Goal: Transaction & Acquisition: Book appointment/travel/reservation

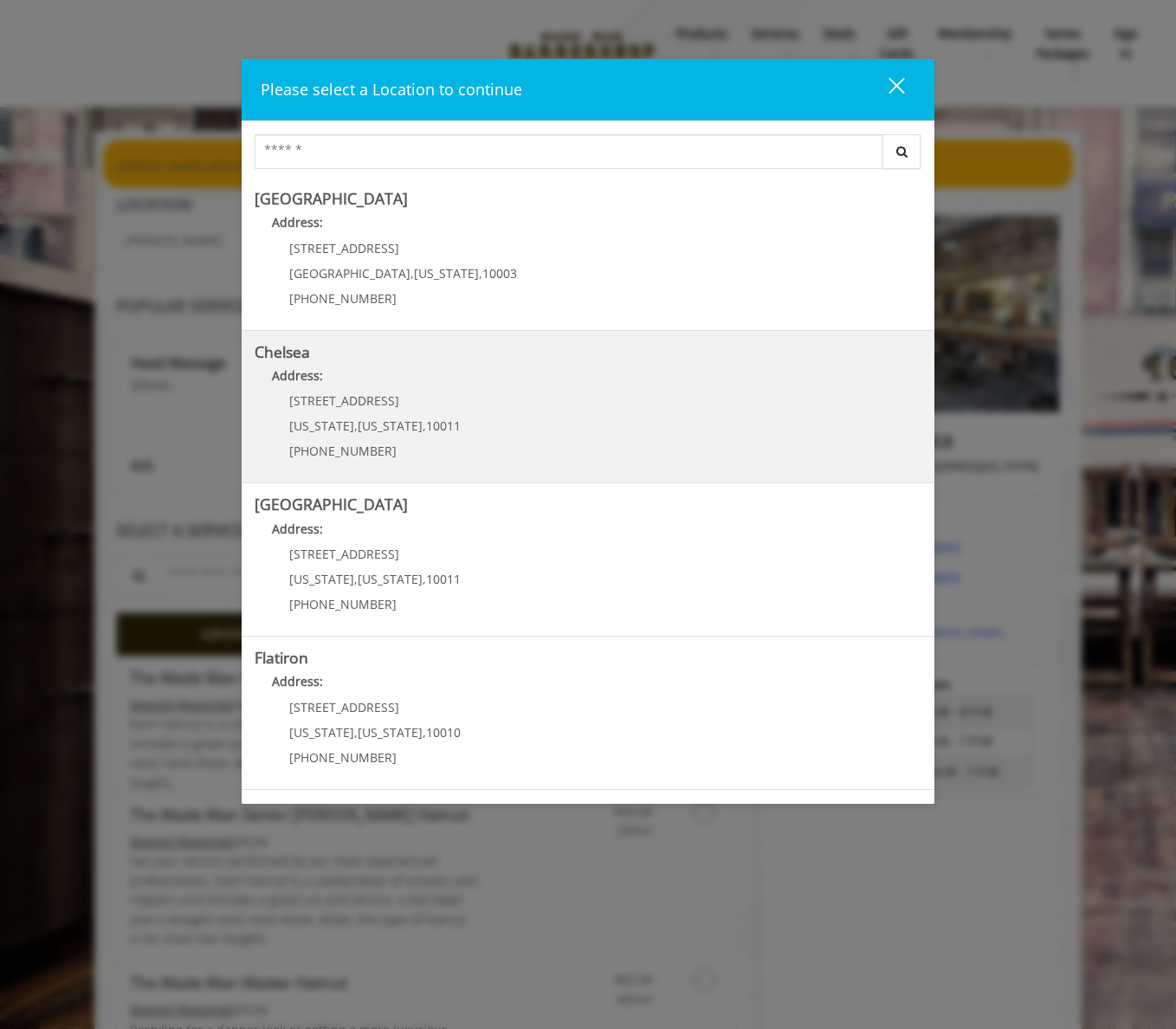
click at [616, 410] on link "Chelsea Address: [STREET_ADDRESS][US_STATE][US_STATE] (917) 639-3902" at bounding box center [588, 408] width 667 height 126
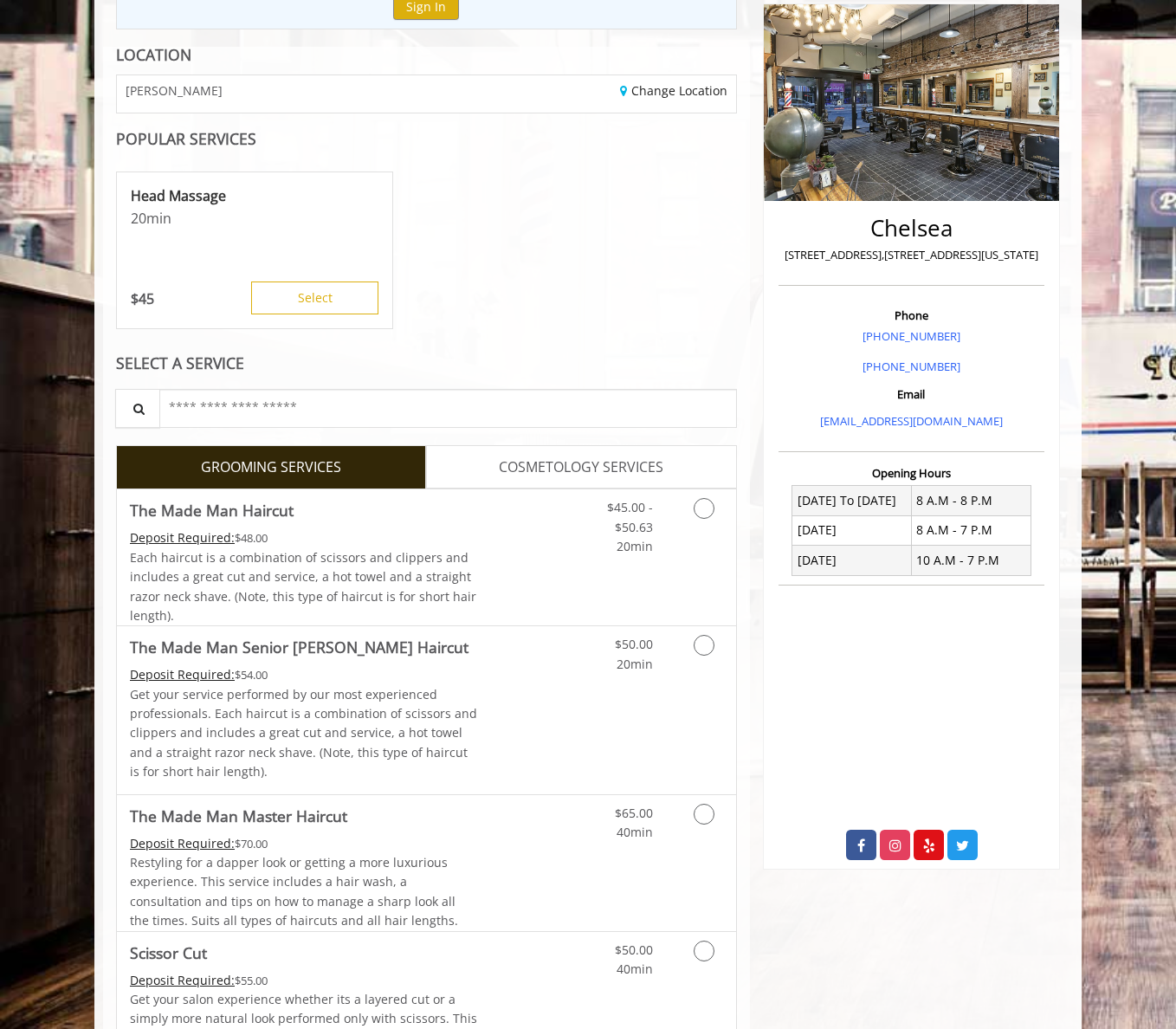
scroll to position [204, 0]
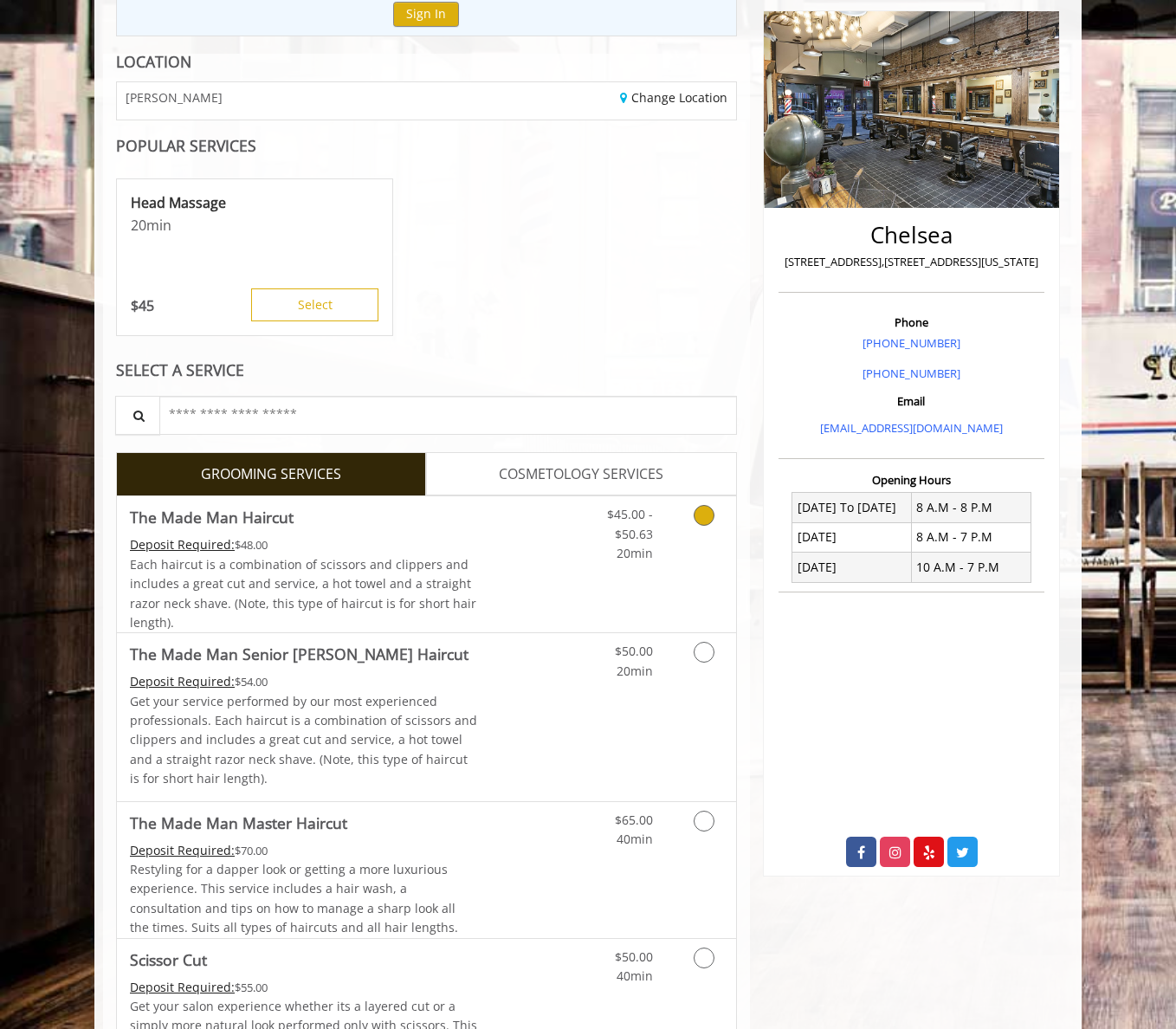
click at [699, 519] on icon "Grooming services" at bounding box center [703, 514] width 20 height 20
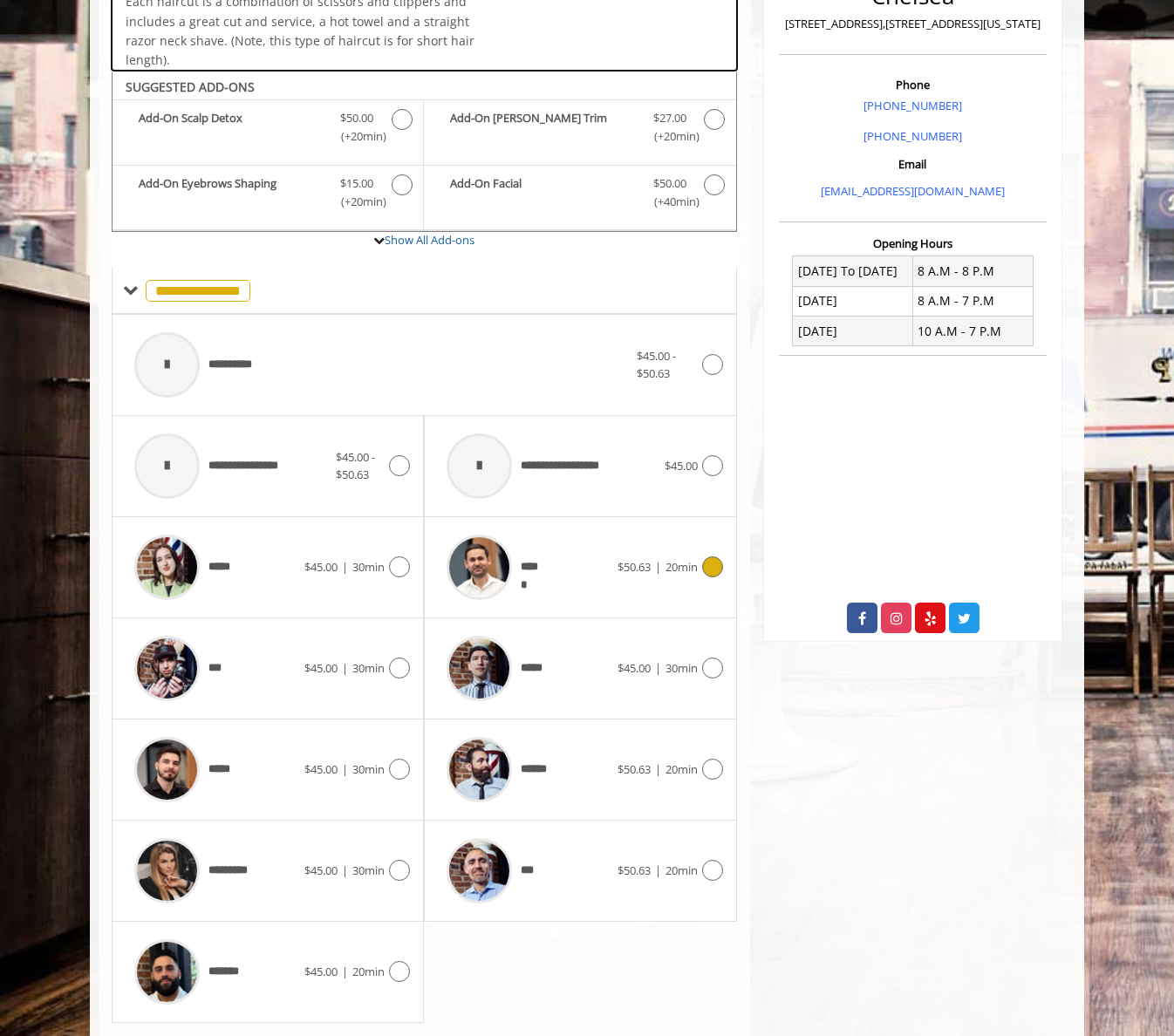
scroll to position [493, 0]
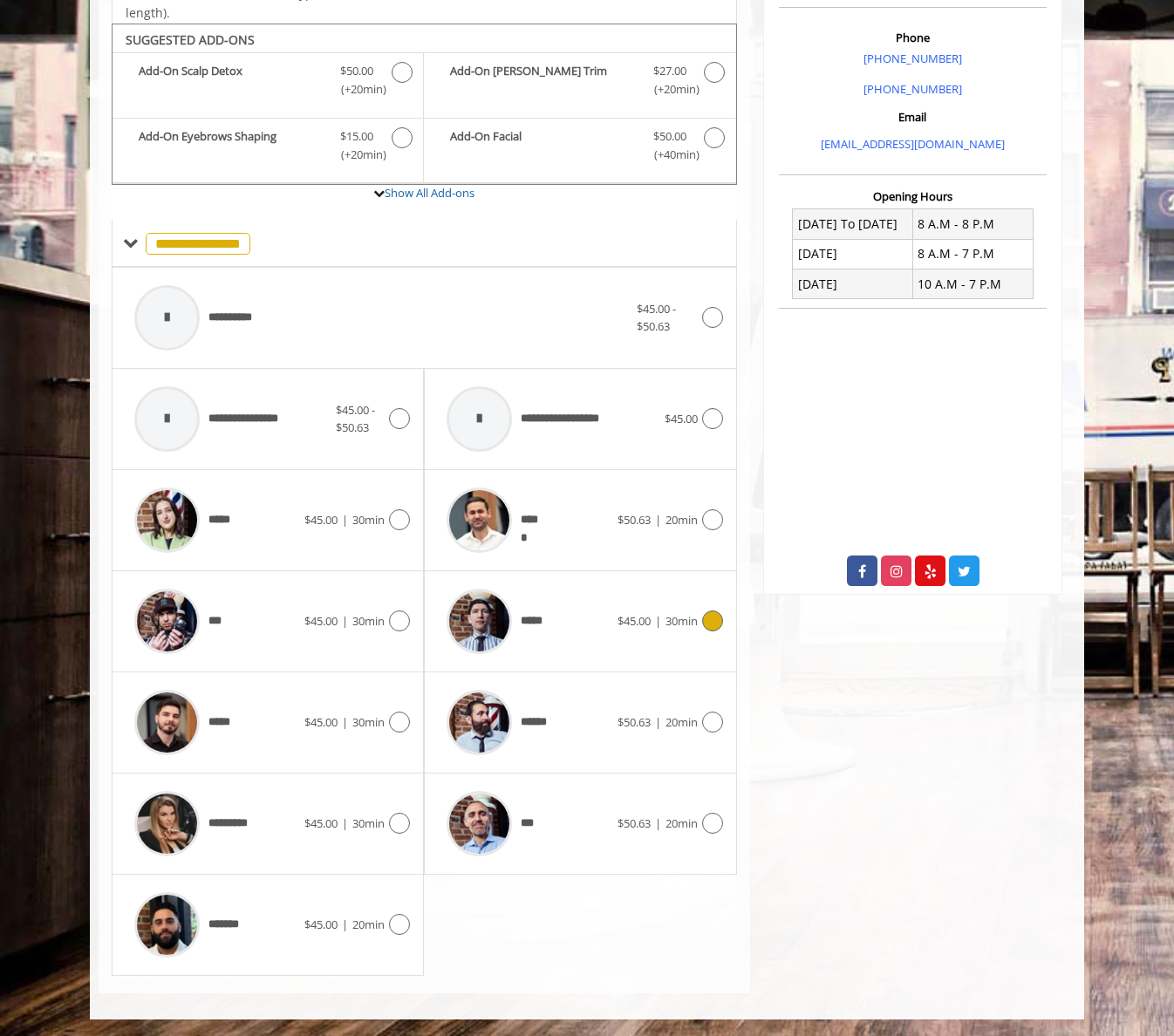
click at [709, 622] on icon at bounding box center [712, 620] width 21 height 21
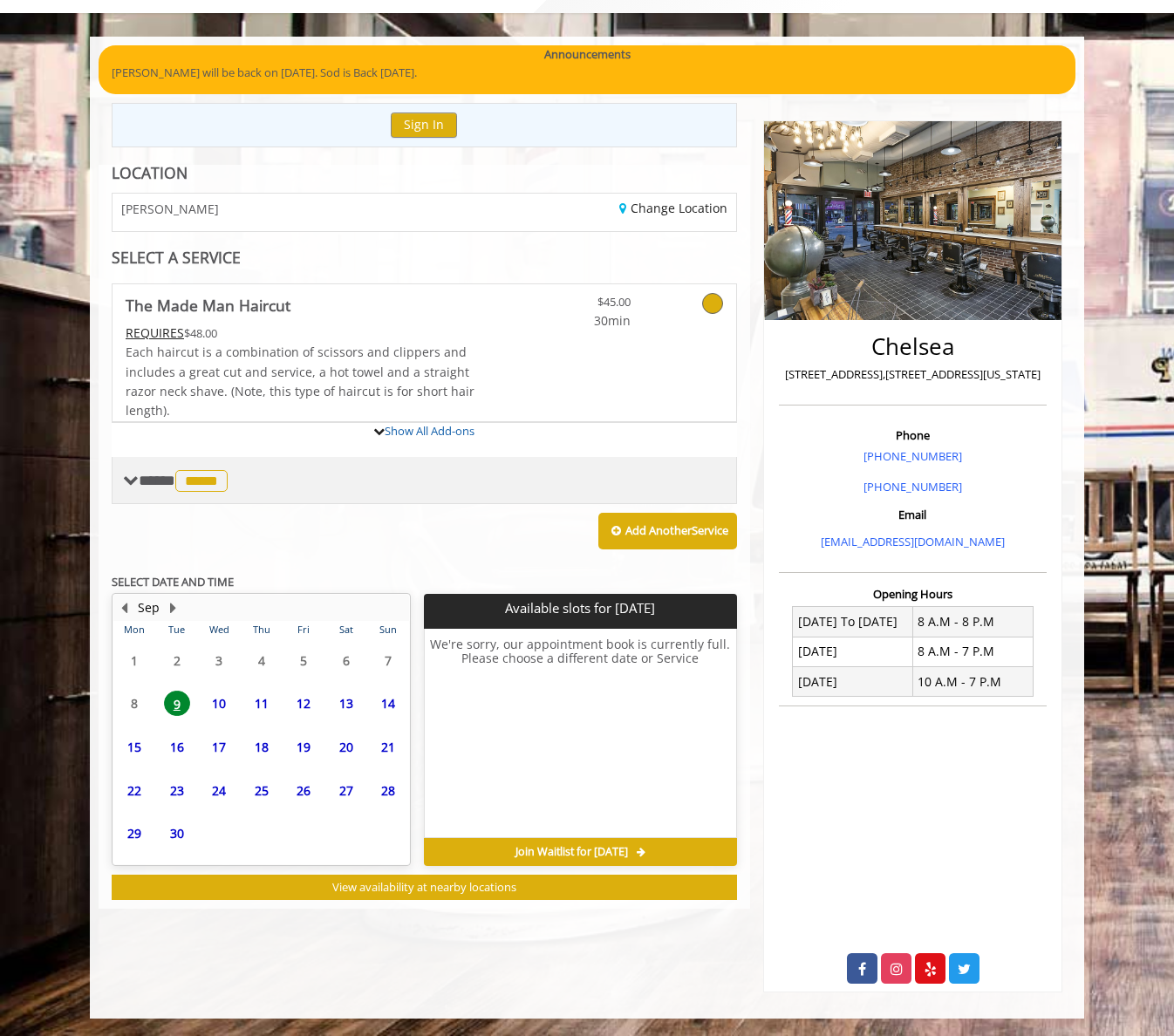
scroll to position [171, 0]
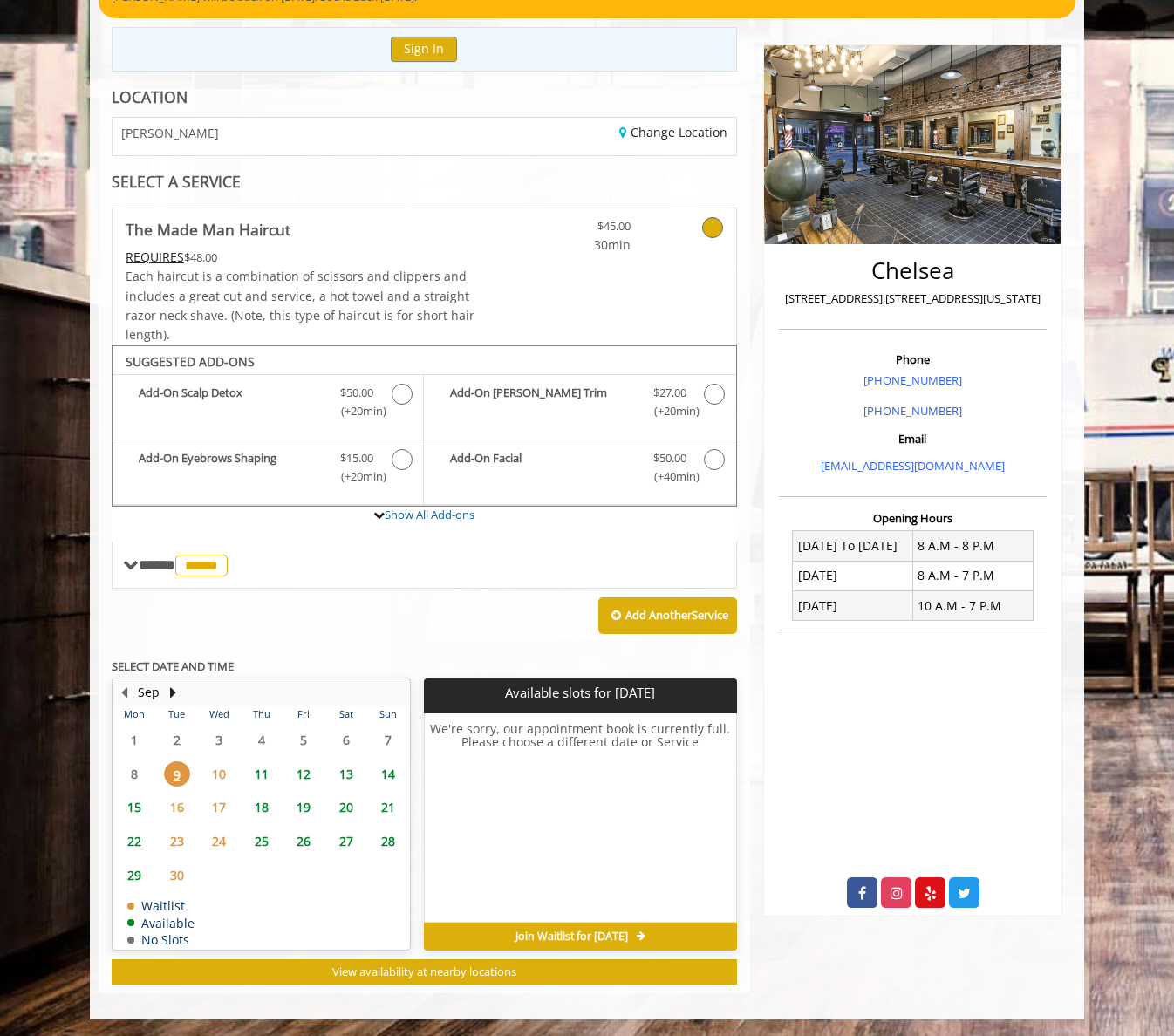
click at [215, 779] on span "10" at bounding box center [218, 774] width 26 height 25
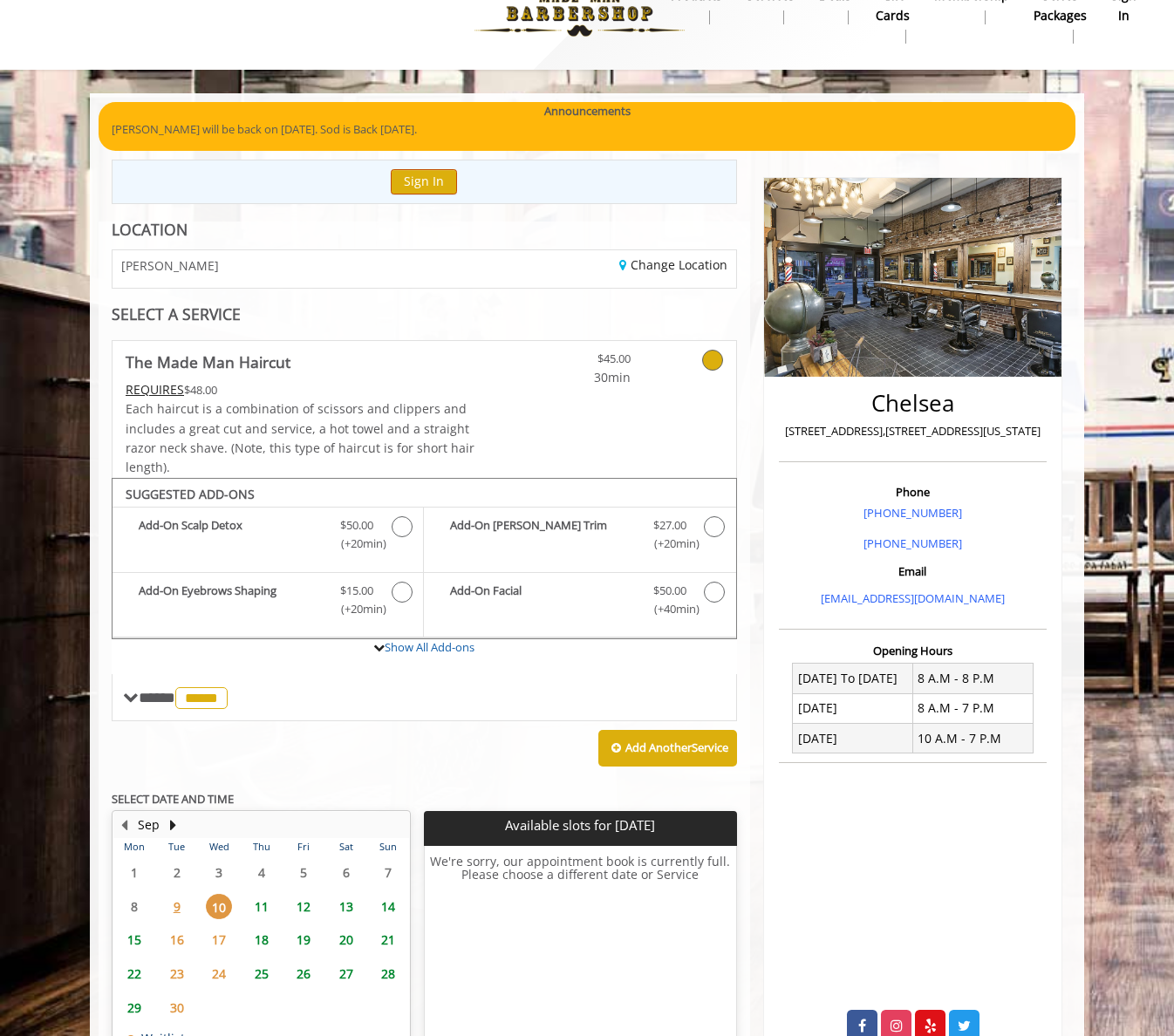
scroll to position [0, 0]
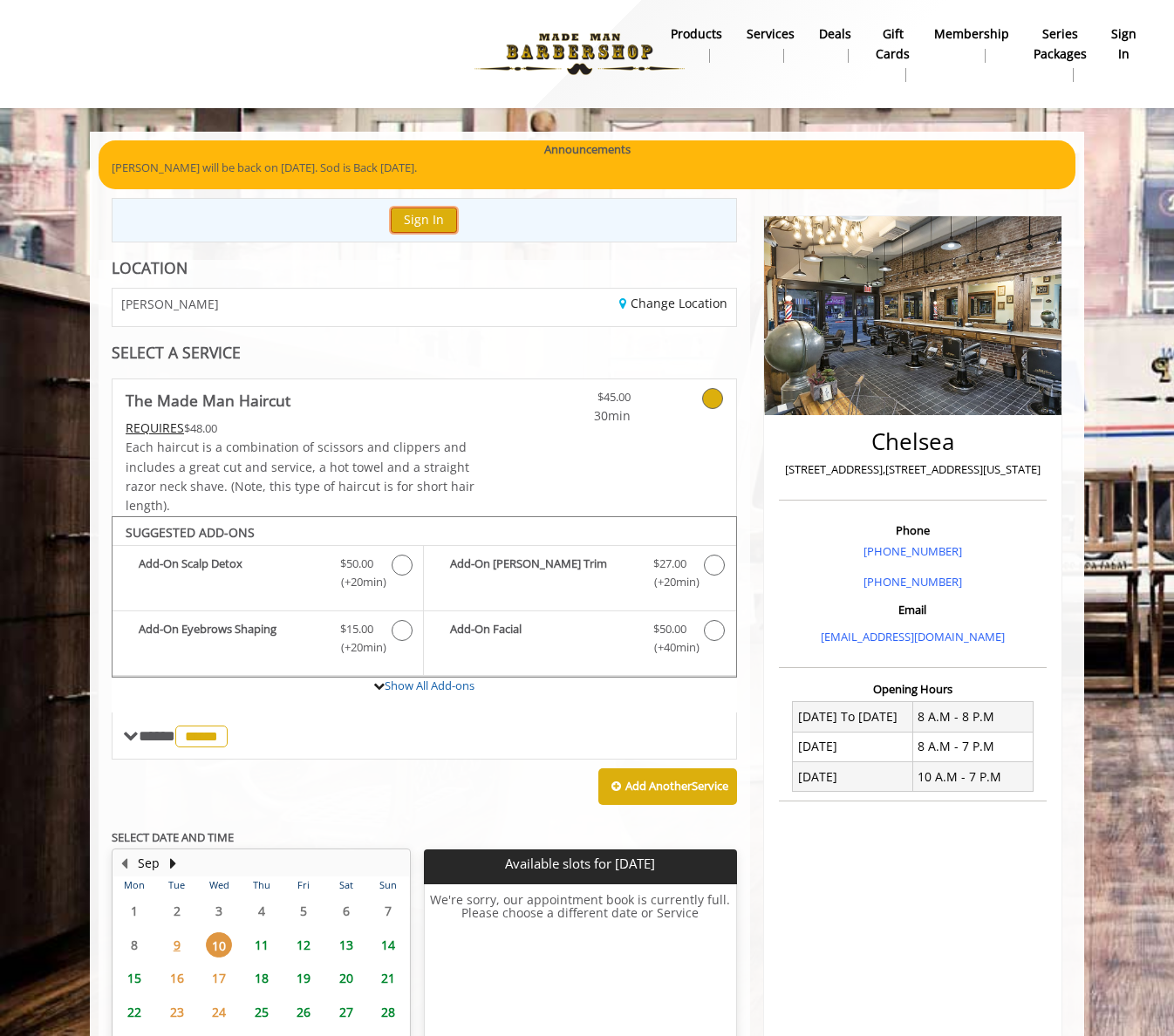
click at [428, 227] on button "Sign In" at bounding box center [424, 220] width 67 height 25
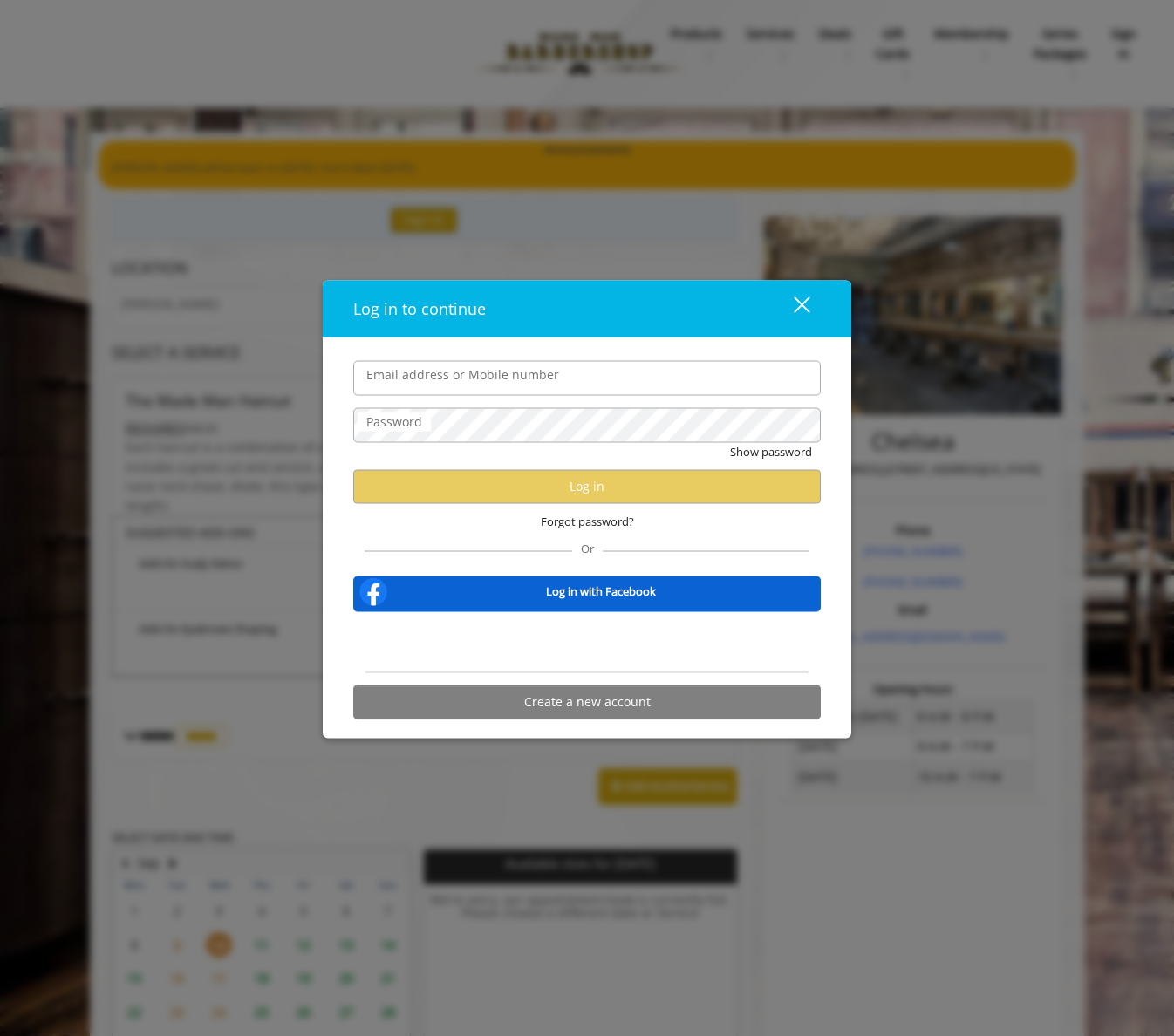
type input "**********"
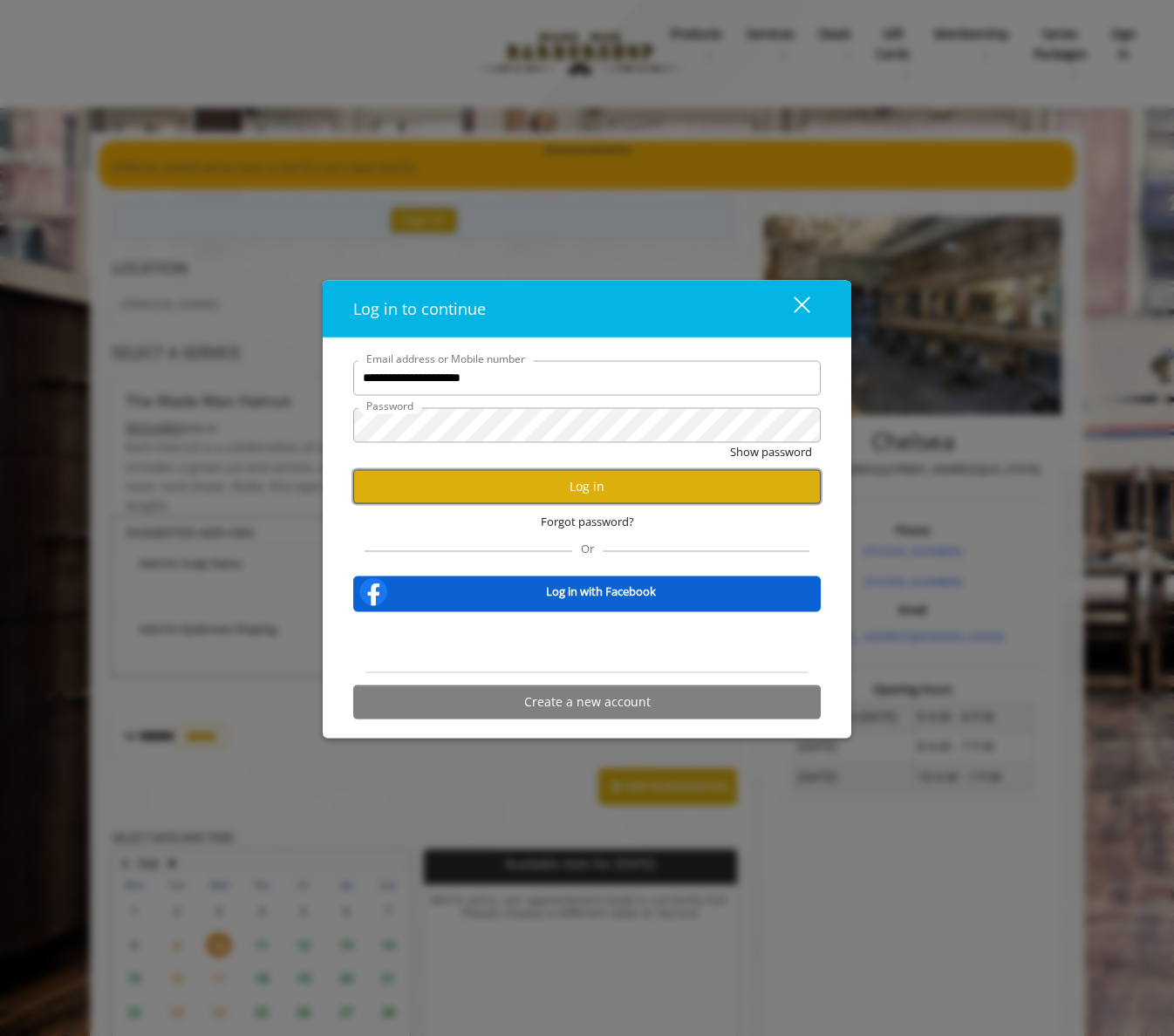
click at [542, 493] on button "Log in" at bounding box center [587, 486] width 467 height 34
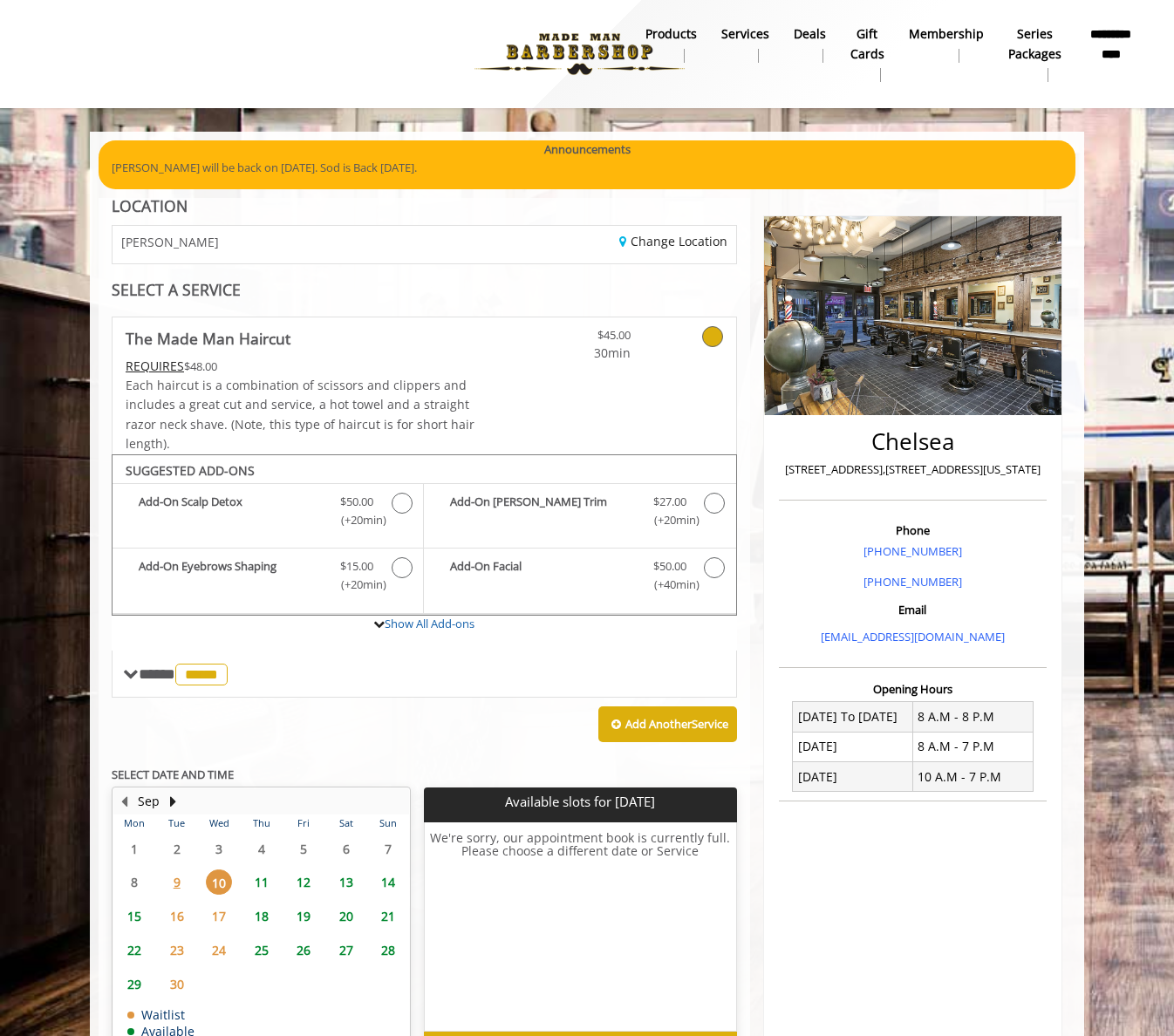
scroll to position [108, 0]
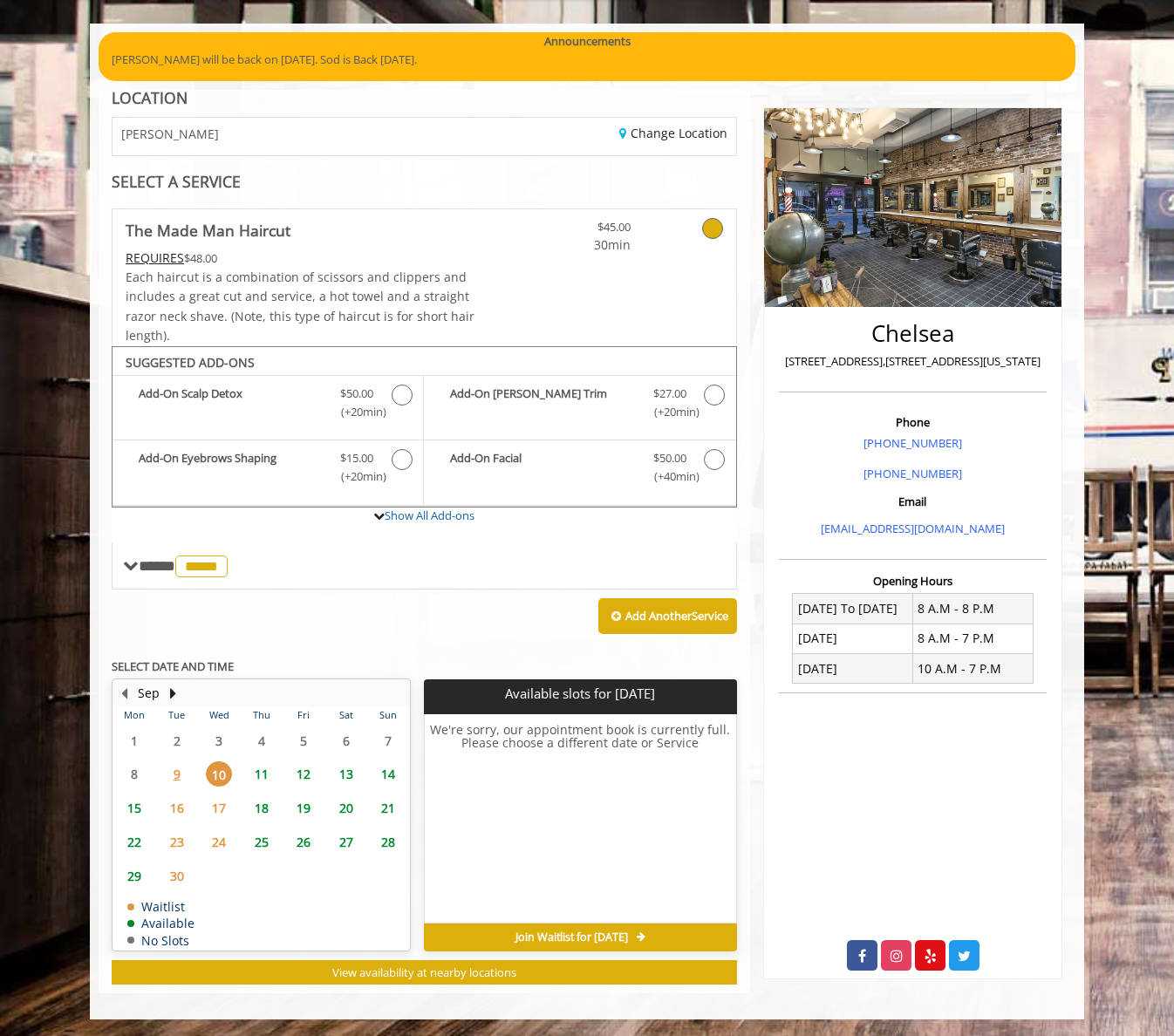
click at [258, 777] on span "11" at bounding box center [261, 774] width 26 height 25
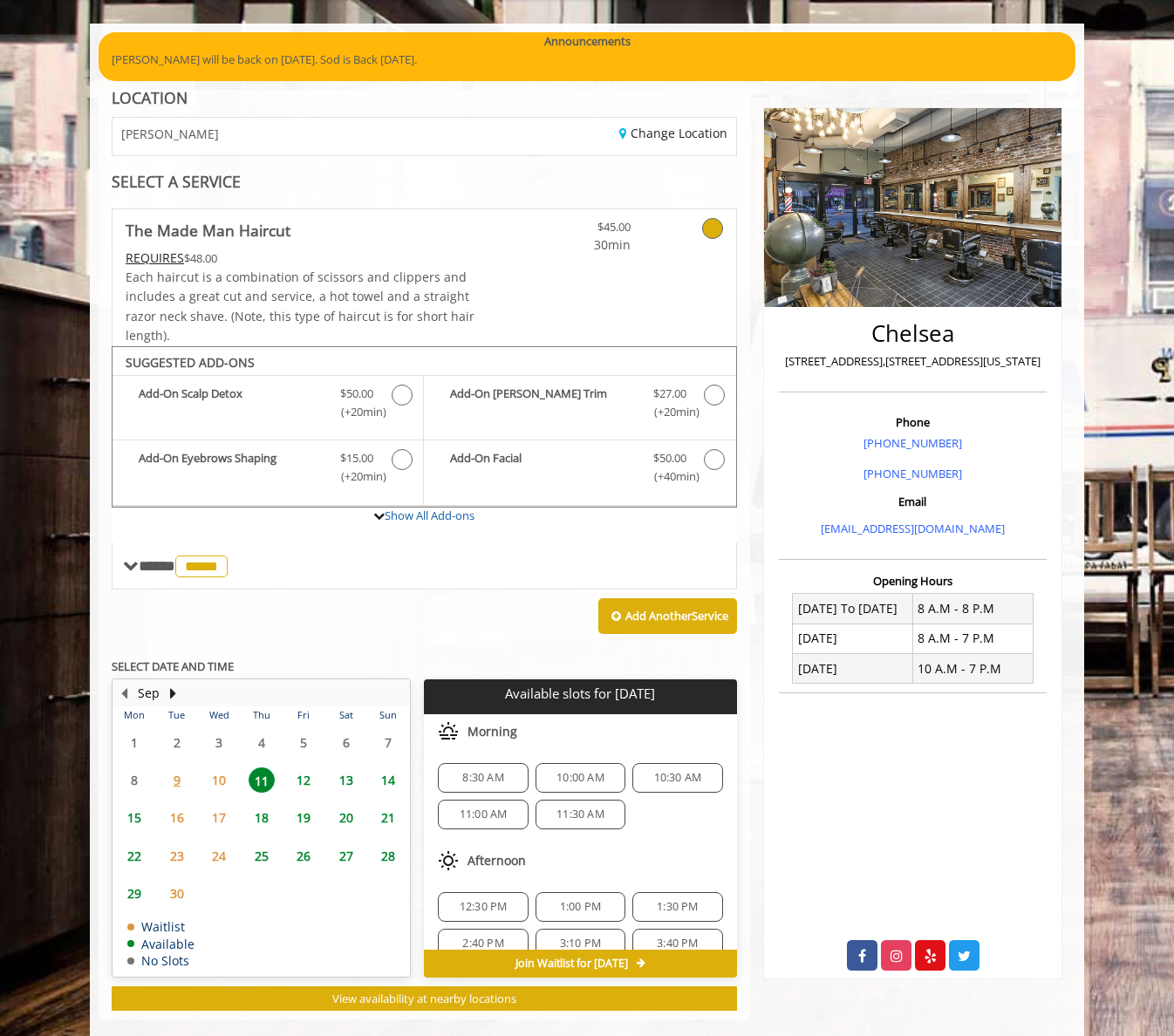
scroll to position [134, 0]
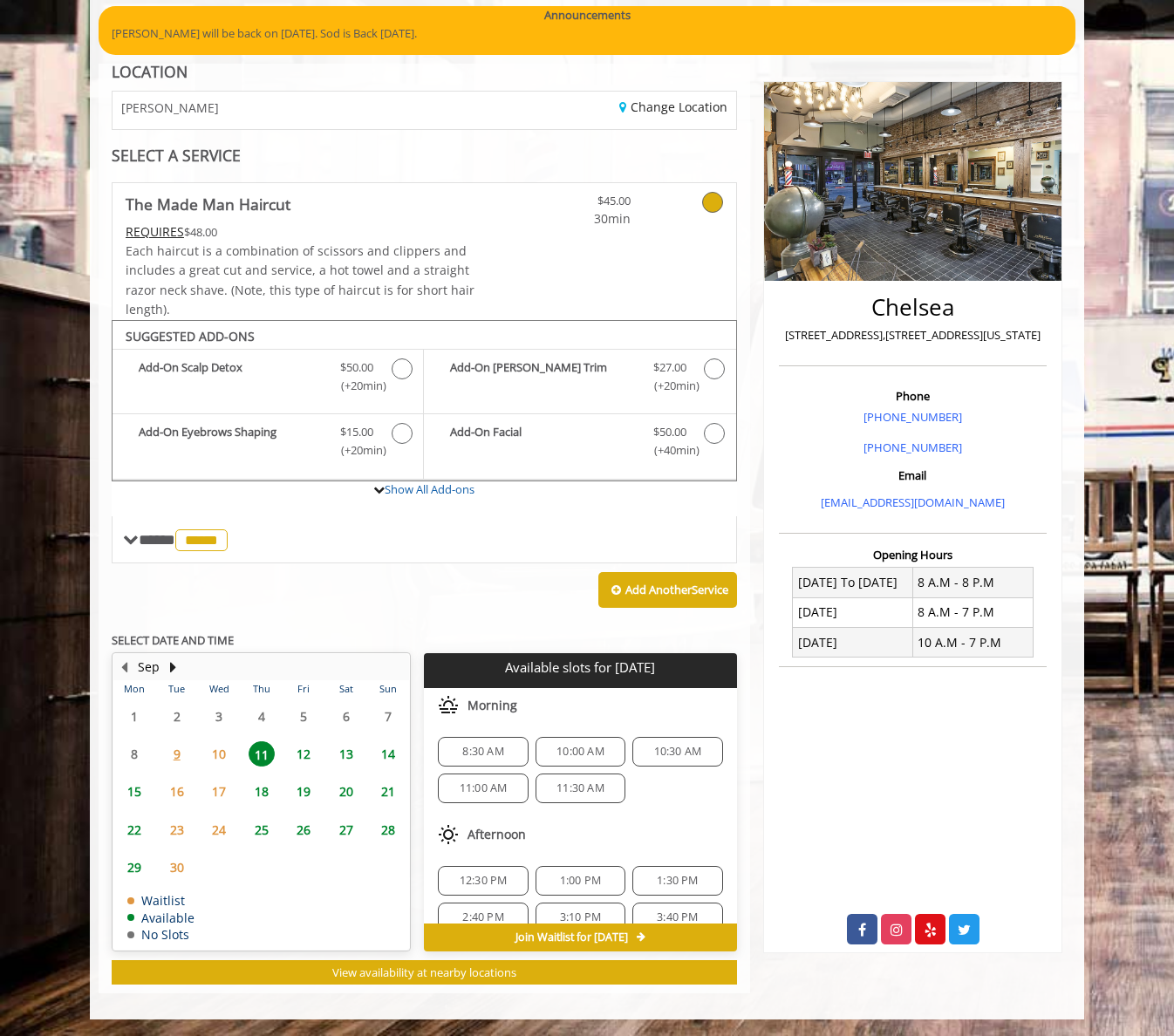
click at [227, 757] on span "10" at bounding box center [218, 754] width 26 height 25
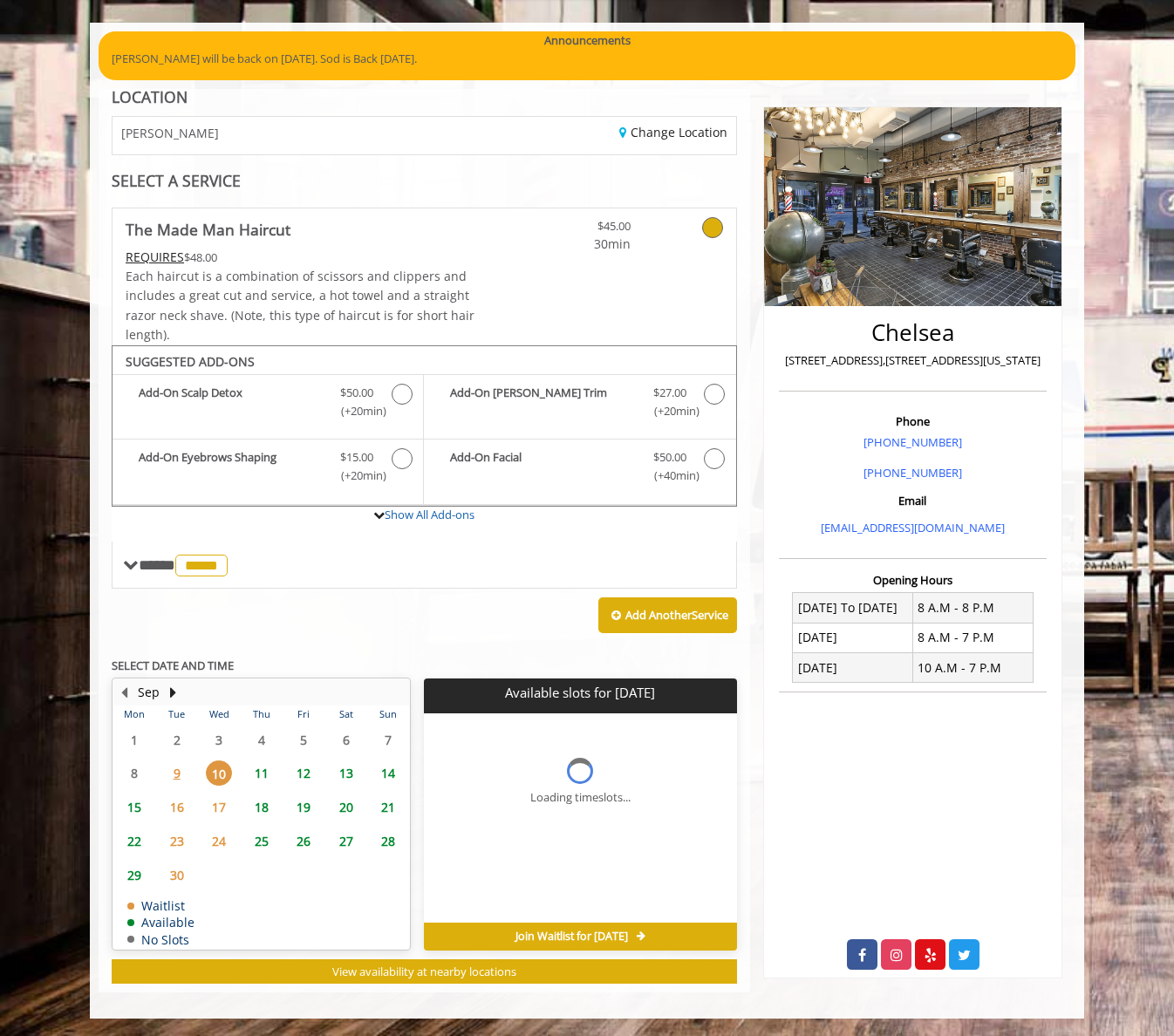
scroll to position [108, 0]
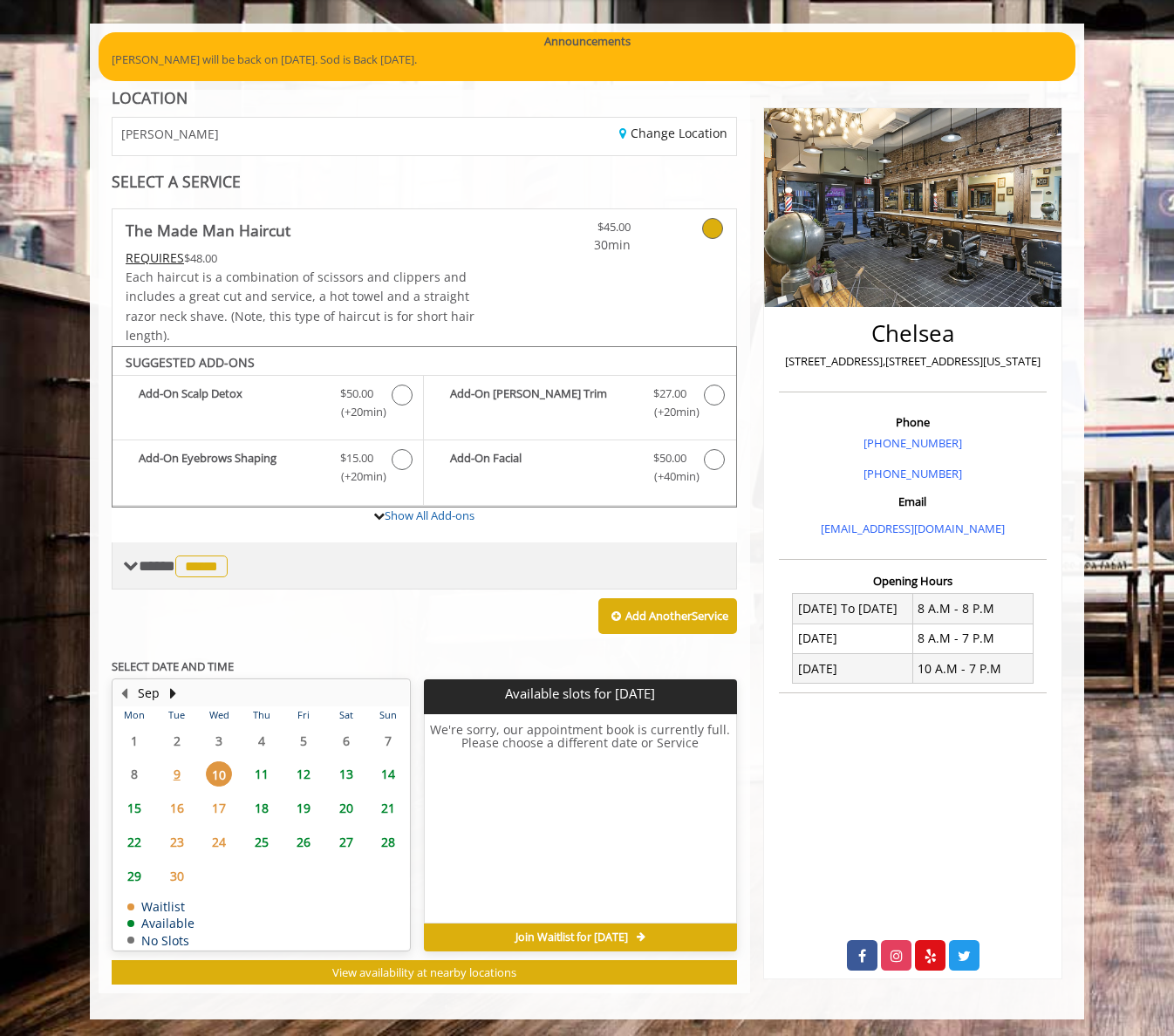
click at [225, 576] on span "*****" at bounding box center [201, 566] width 52 height 22
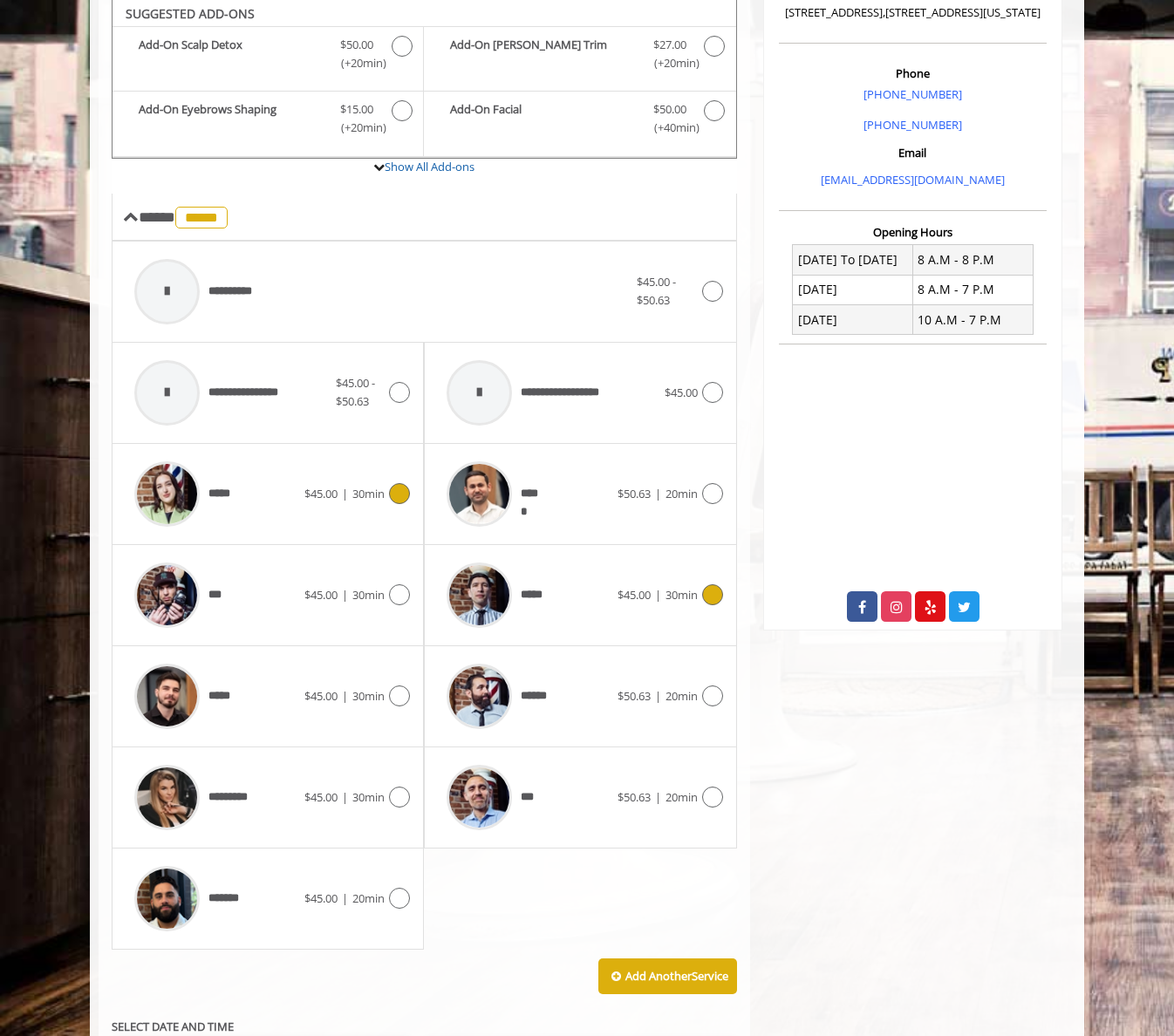
scroll to position [459, 0]
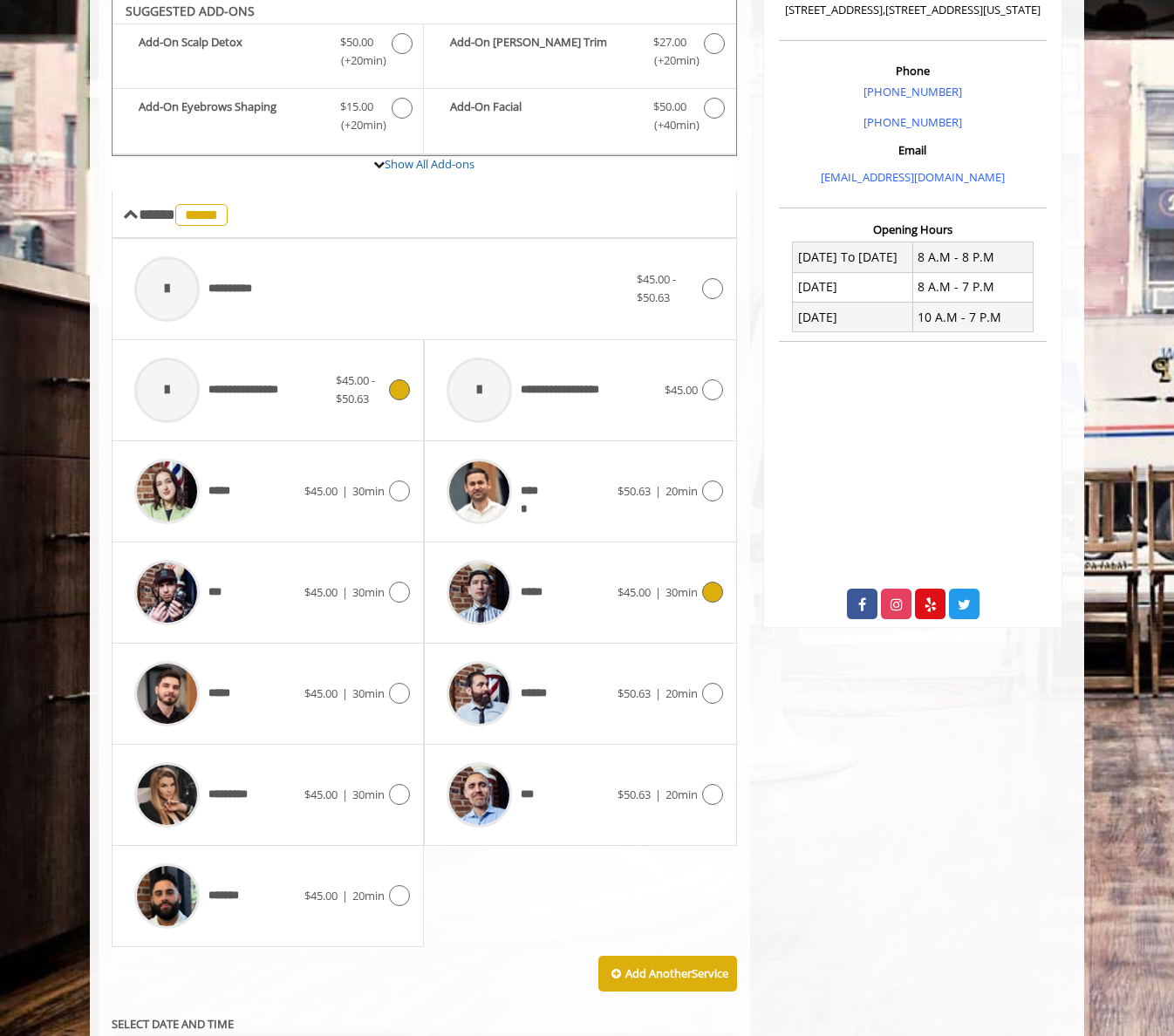
click at [399, 387] on icon at bounding box center [399, 389] width 21 height 21
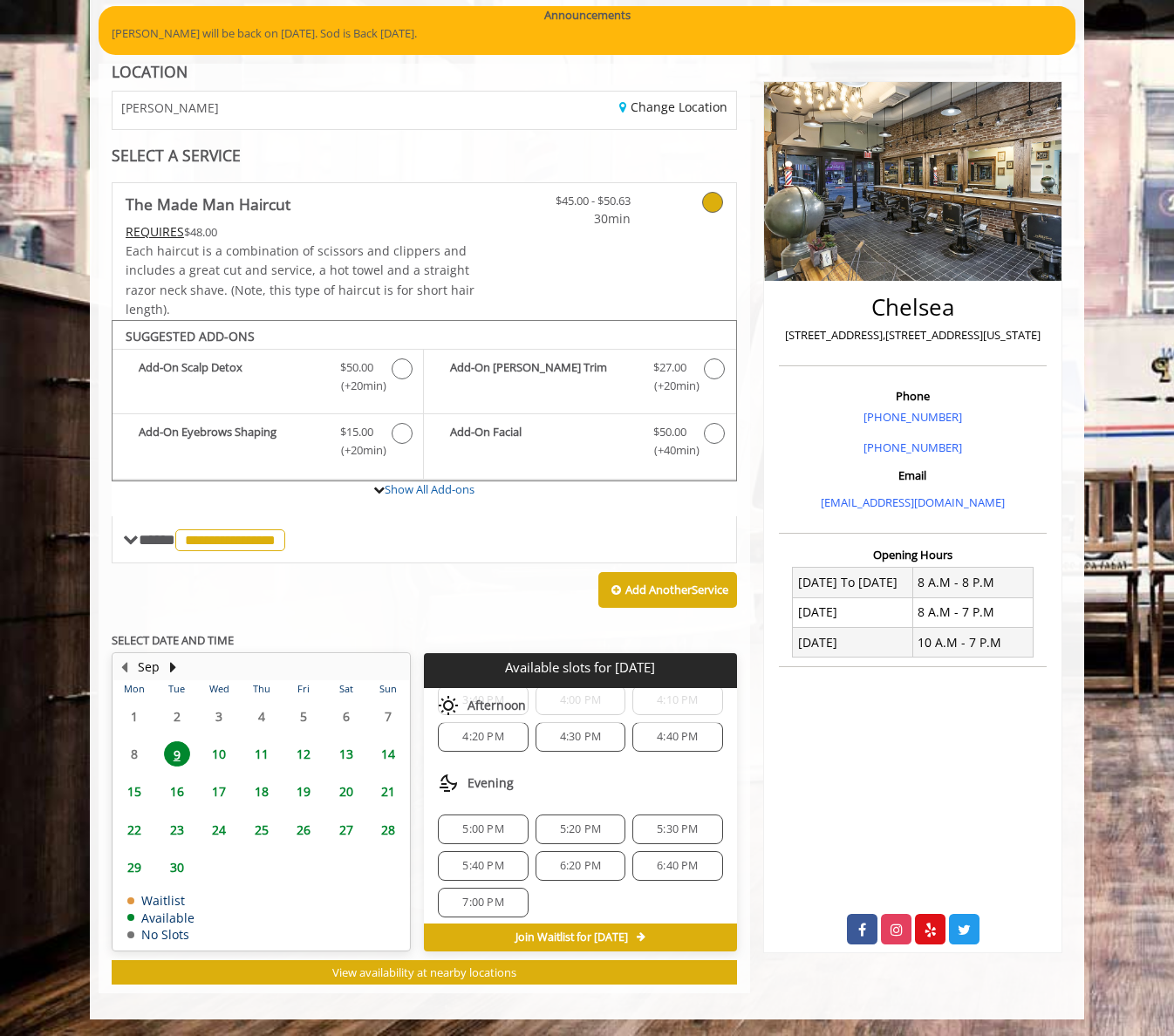
scroll to position [206, 0]
click at [222, 757] on span "10" at bounding box center [218, 754] width 26 height 25
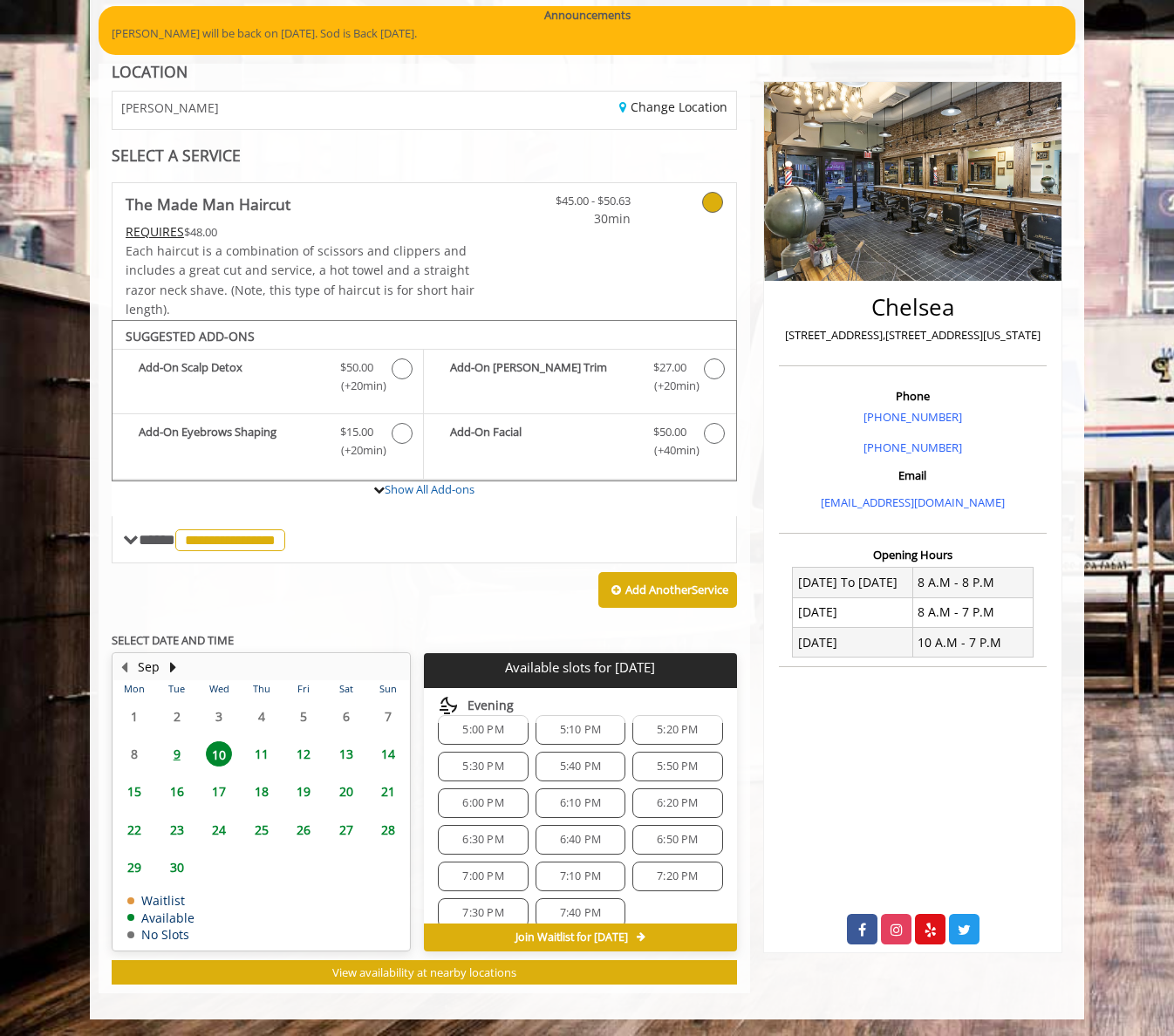
scroll to position [795, 0]
